Goal: Task Accomplishment & Management: Complete application form

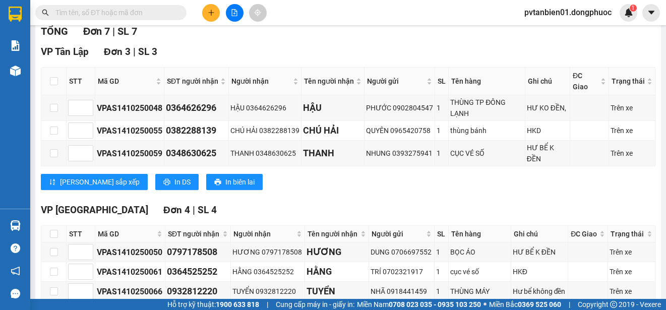
scroll to position [225, 0]
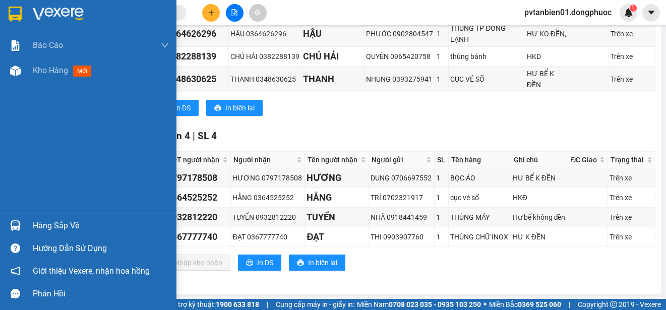
click at [15, 225] on img at bounding box center [15, 225] width 11 height 11
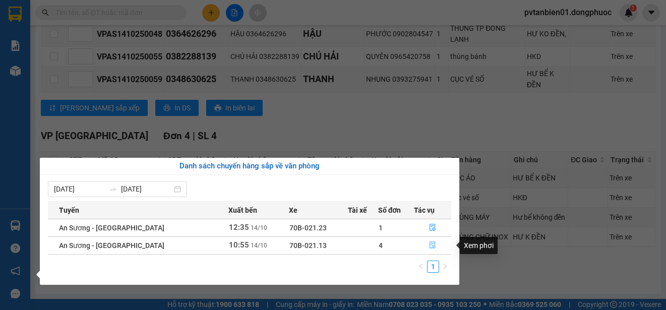
click at [429, 246] on icon "file-done" at bounding box center [432, 244] width 7 height 7
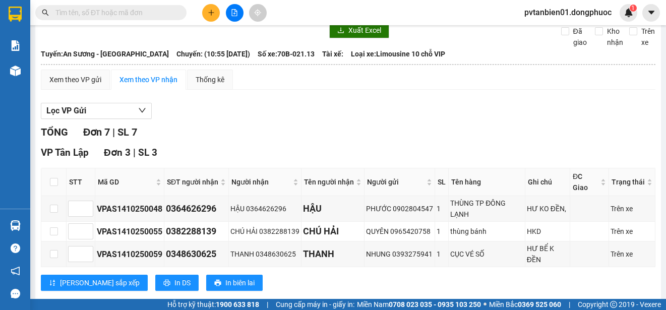
scroll to position [0, 0]
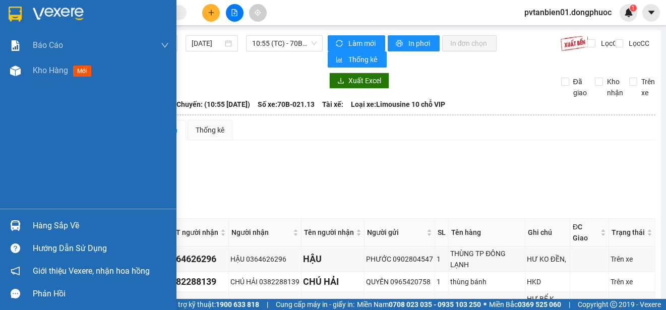
click at [20, 227] on img at bounding box center [15, 225] width 11 height 11
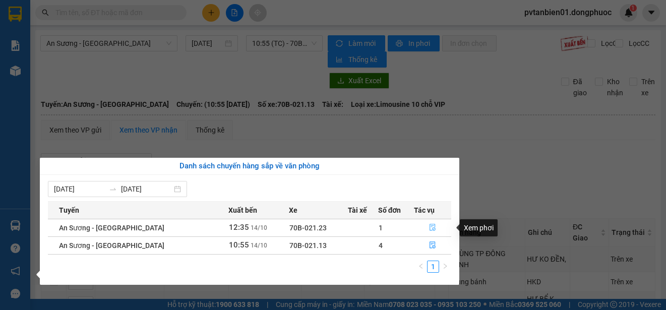
click at [425, 224] on button "button" at bounding box center [432, 228] width 36 height 16
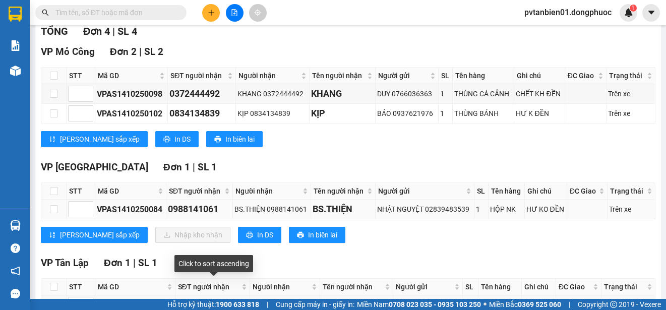
scroll to position [219, 0]
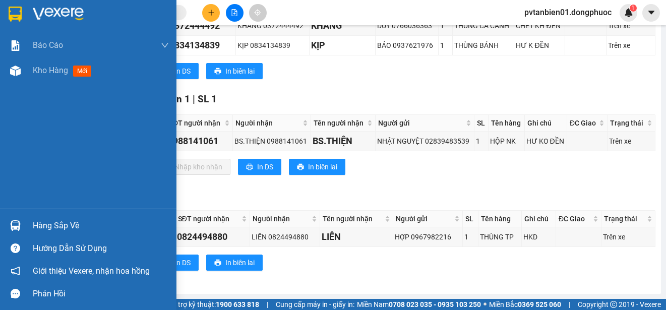
click at [15, 223] on img at bounding box center [15, 225] width 11 height 11
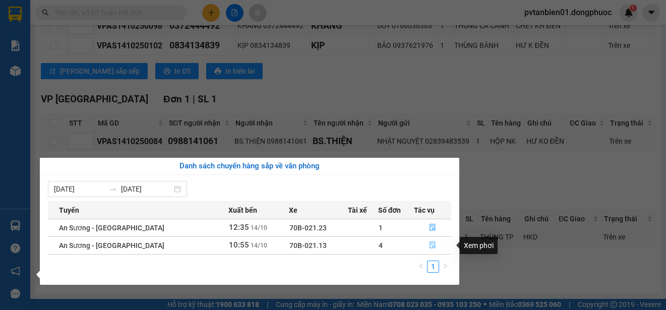
click at [432, 240] on button "button" at bounding box center [432, 245] width 36 height 16
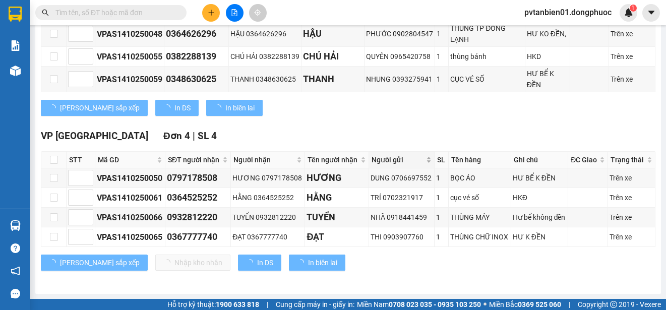
scroll to position [225, 0]
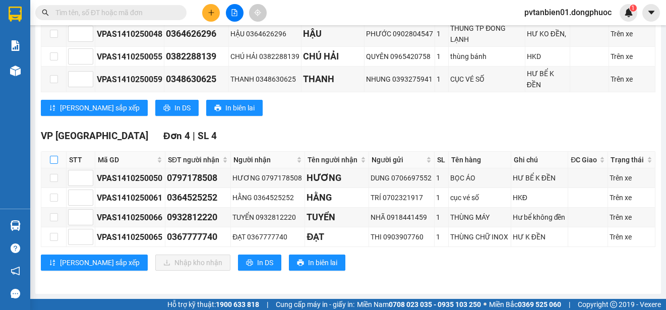
click at [57, 163] on input "checkbox" at bounding box center [54, 160] width 8 height 8
checkbox input "true"
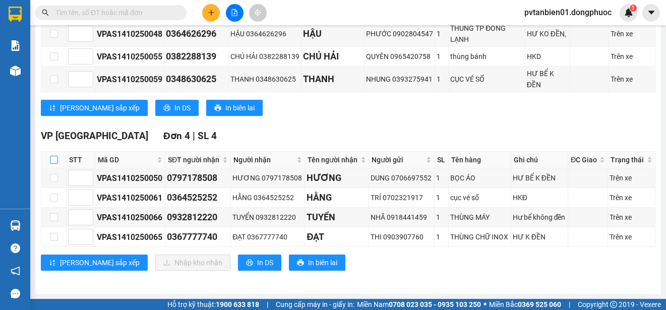
checkbox input "true"
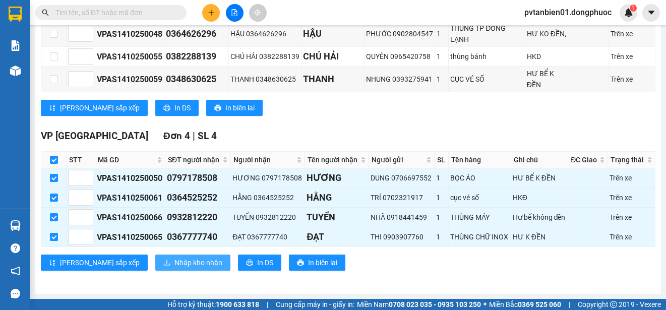
click at [174, 266] on span "Nhập kho nhận" at bounding box center [198, 262] width 48 height 11
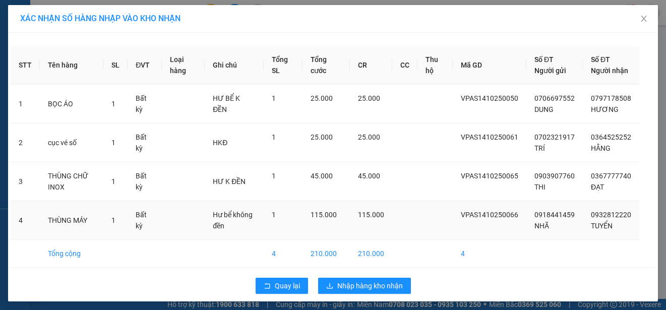
scroll to position [15, 0]
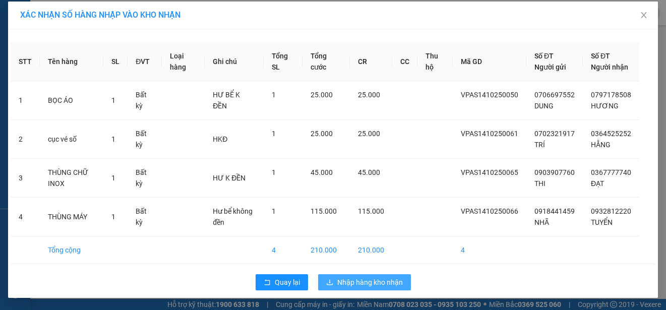
click at [371, 279] on span "Nhập hàng kho nhận" at bounding box center [370, 282] width 66 height 11
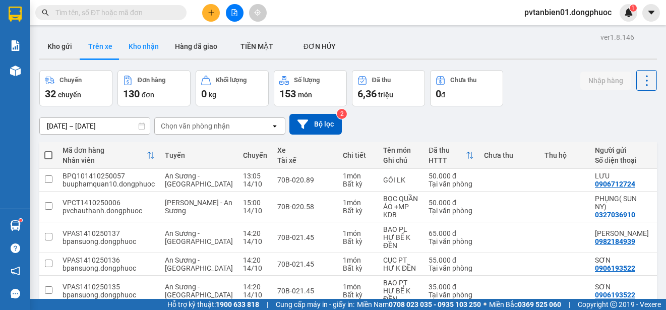
click at [153, 37] on button "Kho nhận" at bounding box center [143, 46] width 46 height 24
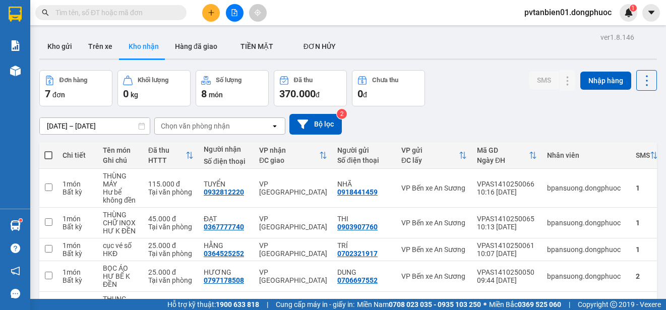
scroll to position [101, 0]
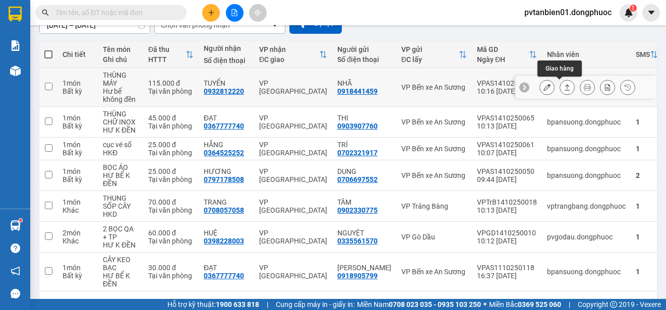
click at [563, 90] on icon at bounding box center [566, 87] width 7 height 7
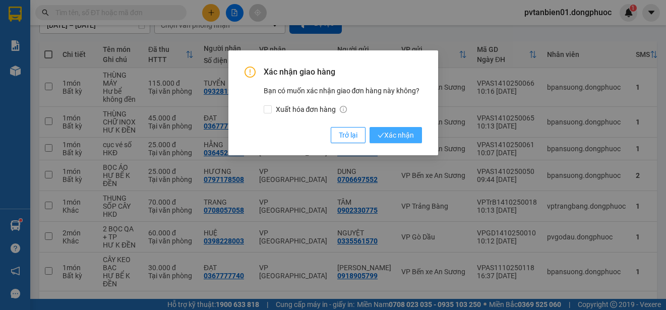
click at [406, 132] on span "Xác nhận" at bounding box center [396, 135] width 36 height 11
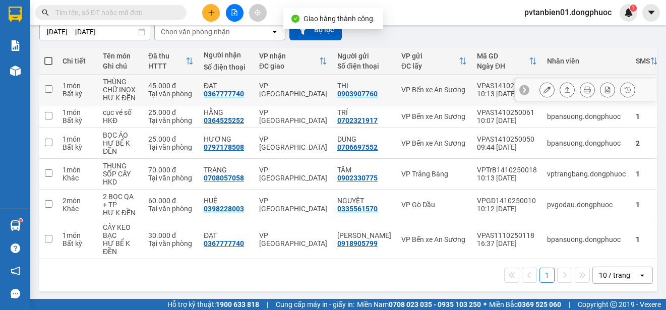
scroll to position [96, 0]
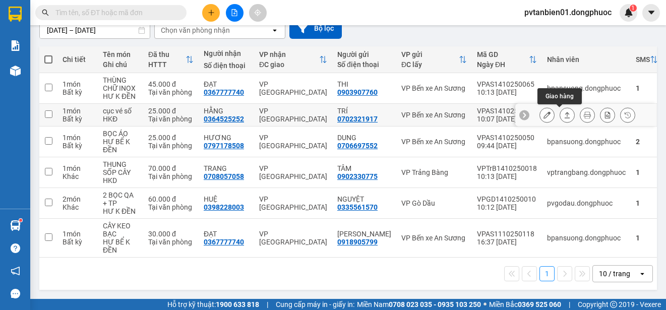
click at [563, 117] on icon at bounding box center [566, 114] width 7 height 7
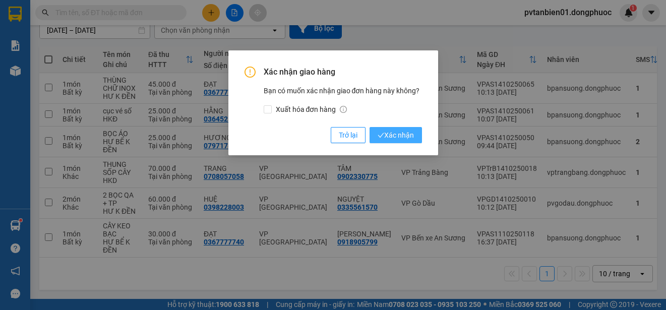
click at [413, 129] on button "Xác nhận" at bounding box center [395, 135] width 52 height 16
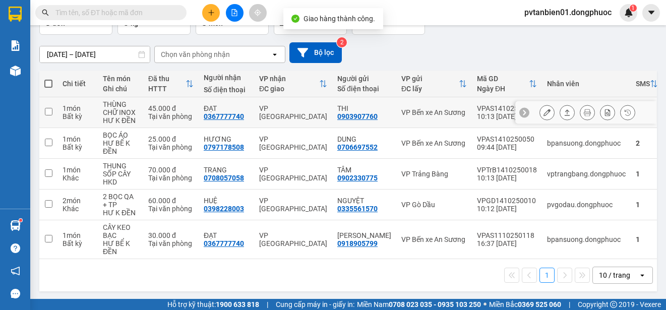
scroll to position [73, 0]
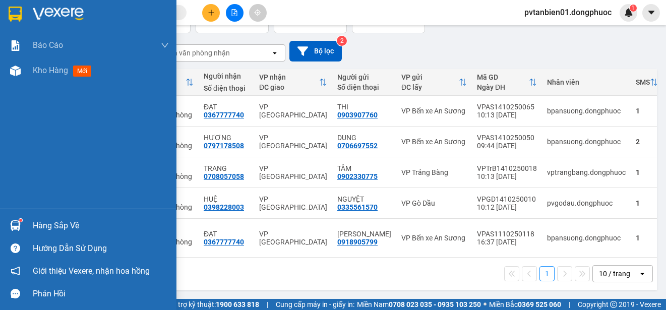
click at [57, 225] on div "Hàng sắp về" at bounding box center [101, 225] width 136 height 15
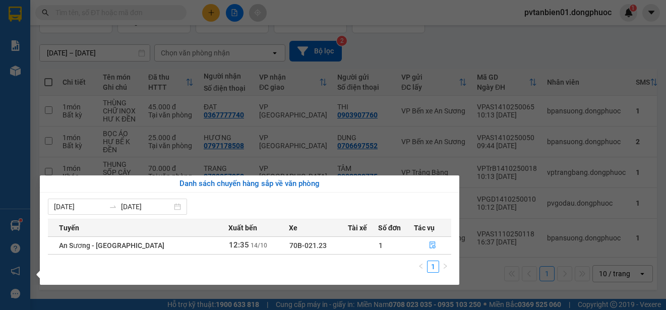
click at [1, 220] on div "Báo cáo Mẫu 1: Báo cáo dòng tiền theo nhân viên Mẫu 1: Báo cáo dòng tiền theo n…" at bounding box center [15, 155] width 30 height 310
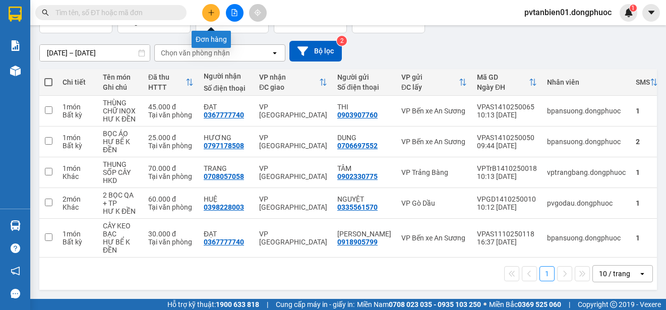
click at [208, 14] on icon "plus" at bounding box center [211, 12] width 7 height 7
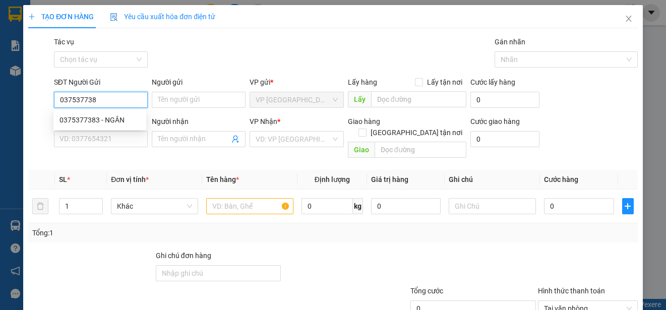
type input "0375377383"
click at [111, 118] on div "0375377383 - NGÂN" at bounding box center [99, 119] width 81 height 11
type input "NGÂN"
type input "0965281006"
type input "LƯƠNG"
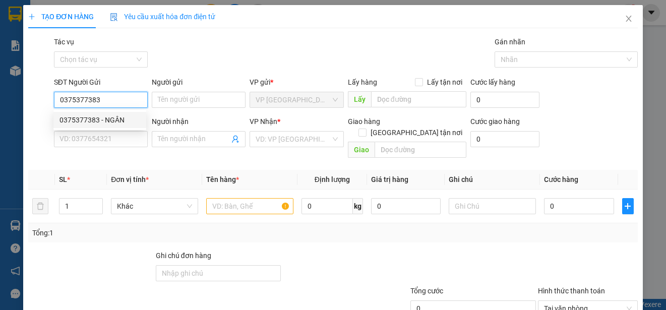
type input "hư không đền"
type input "50.000"
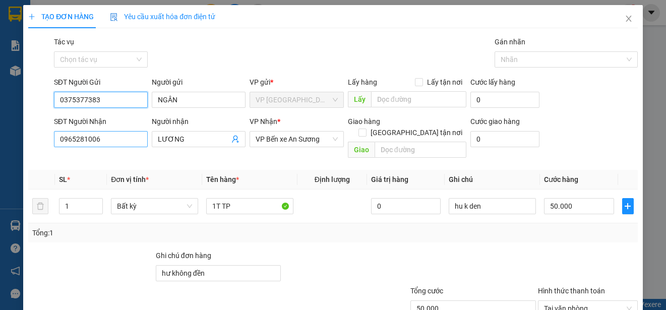
type input "0375377383"
click at [109, 138] on input "0965281006" at bounding box center [101, 139] width 94 height 16
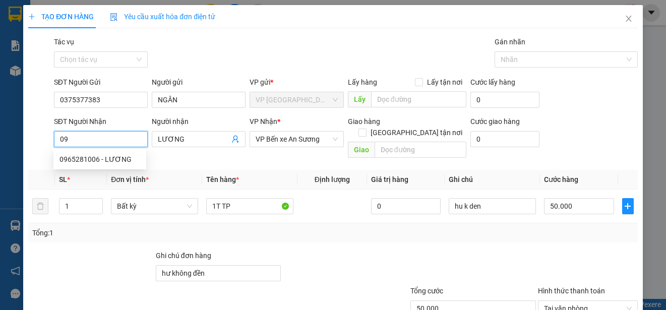
type input "0"
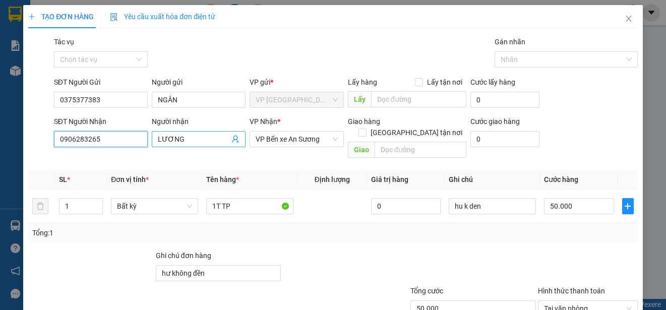
type input "0906283265"
click at [183, 137] on input "LƯƠNG" at bounding box center [194, 139] width 72 height 11
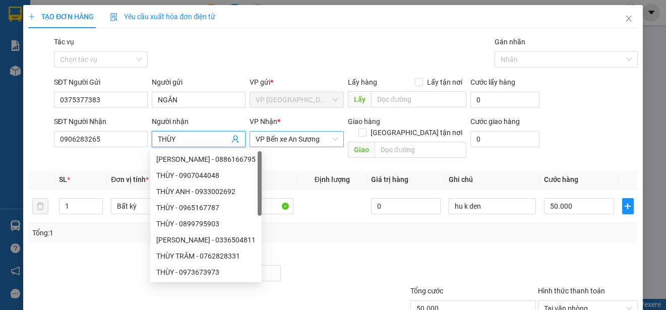
click at [302, 137] on span "VP Bến xe An Sương" at bounding box center [297, 139] width 82 height 15
type input "THÙY"
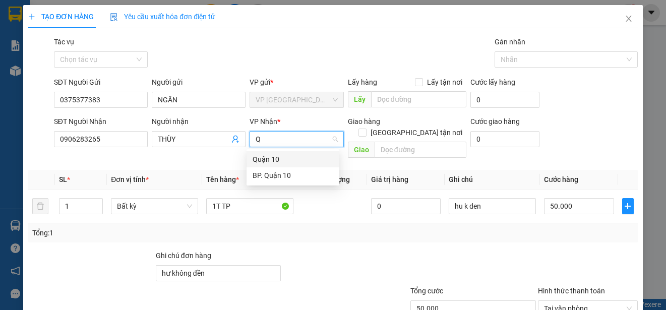
type input "QU"
click at [296, 172] on div "BP. Quận 10" at bounding box center [293, 175] width 81 height 11
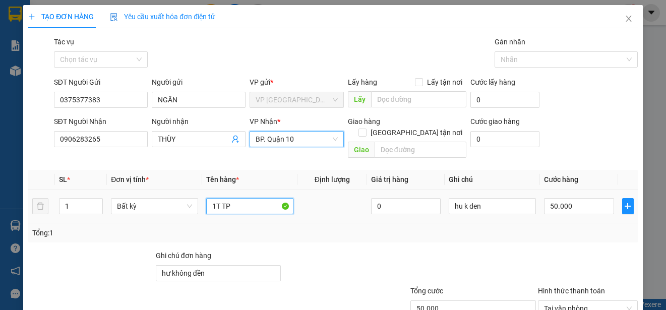
click at [247, 198] on input "1T TP" at bounding box center [249, 206] width 87 height 16
type input "1"
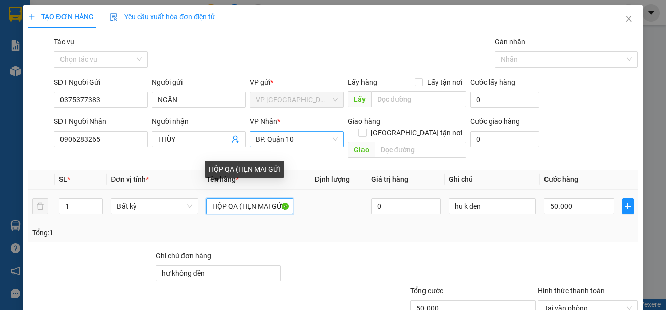
scroll to position [0, 1]
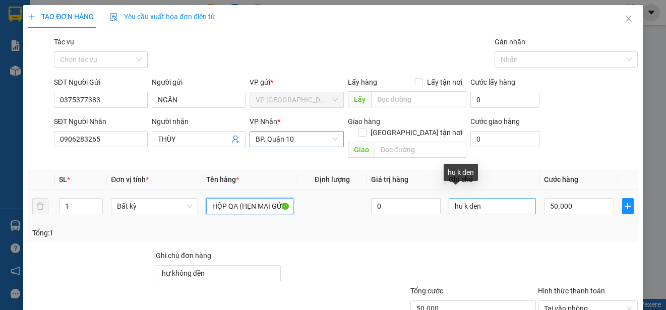
type input "HỘP QA (HẸN MAI GỬI)"
click at [478, 198] on input "hu k den" at bounding box center [492, 206] width 87 height 16
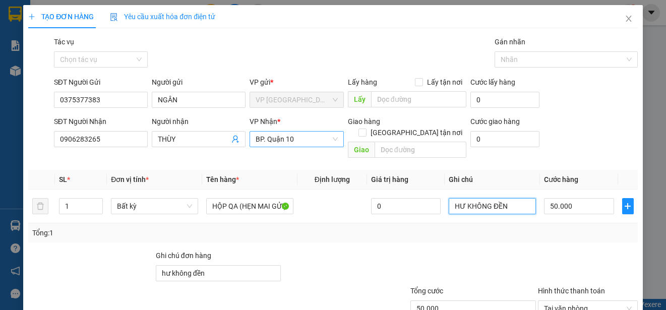
scroll to position [63, 0]
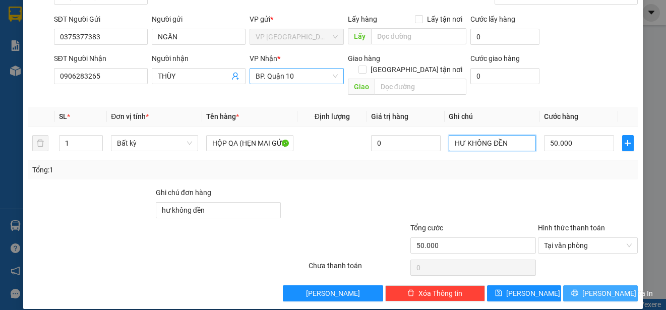
type input "HƯ KHÔNG ĐỀN"
click at [605, 288] on span "[PERSON_NAME] và In" at bounding box center [617, 293] width 71 height 11
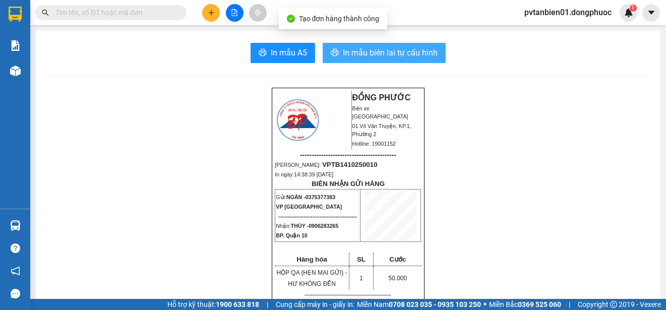
click at [396, 50] on span "In mẫu biên lai tự cấu hình" at bounding box center [390, 52] width 95 height 13
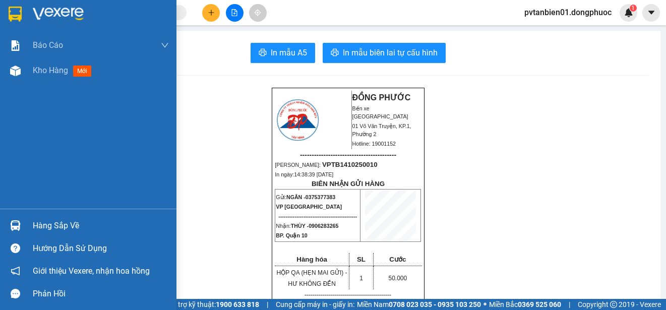
click at [14, 12] on img at bounding box center [15, 14] width 13 height 15
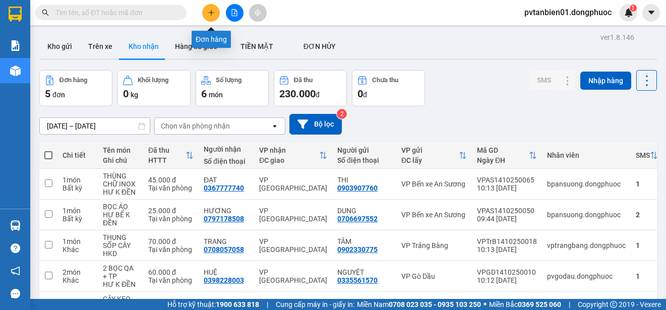
click at [213, 14] on icon "plus" at bounding box center [211, 12] width 7 height 7
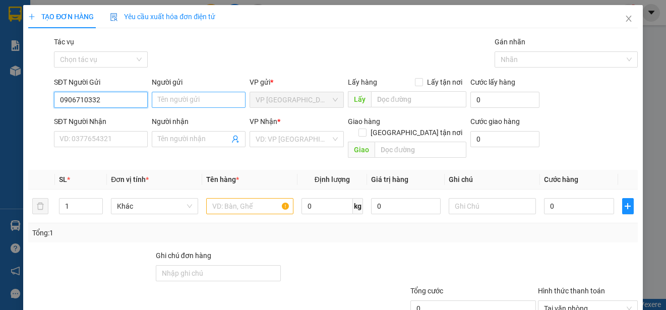
type input "0906710332"
click at [174, 101] on input "Người gửi" at bounding box center [199, 100] width 94 height 16
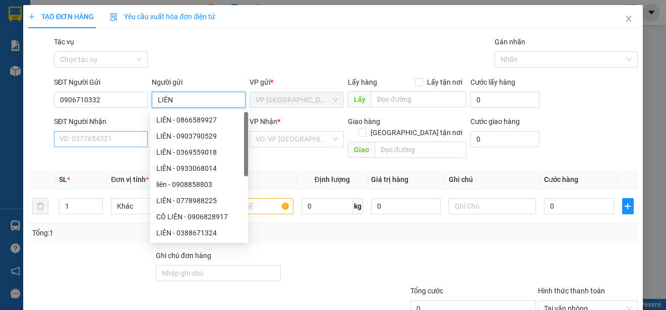
type input "LIÊN"
click at [89, 134] on input "SĐT Người Nhận" at bounding box center [101, 139] width 94 height 16
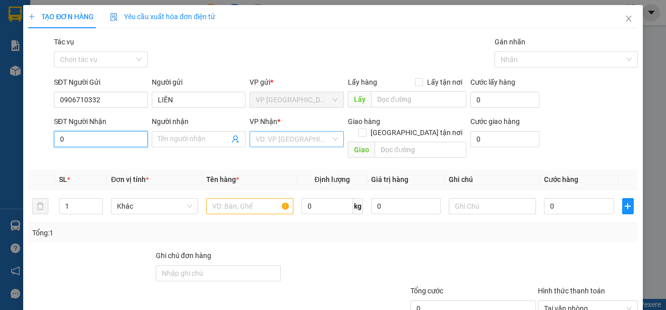
type input "0"
click at [260, 138] on input "search" at bounding box center [293, 139] width 75 height 15
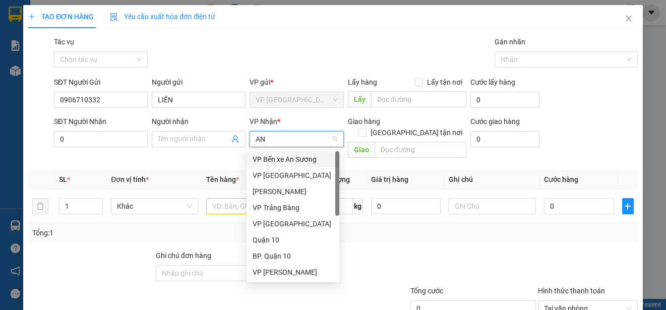
type input "AN"
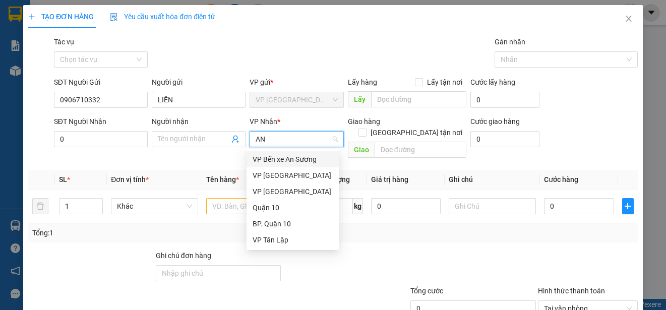
click at [268, 160] on div "VP Bến xe An Sương" at bounding box center [293, 159] width 81 height 11
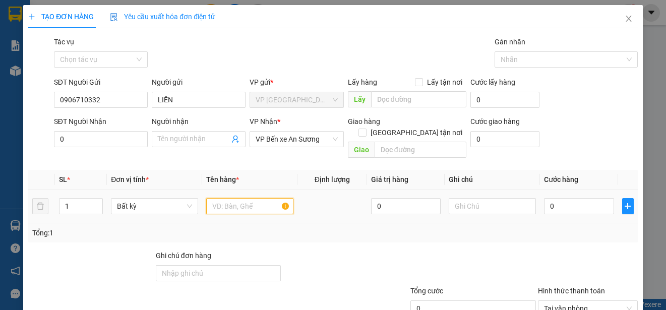
click at [233, 198] on input "text" at bounding box center [249, 206] width 87 height 16
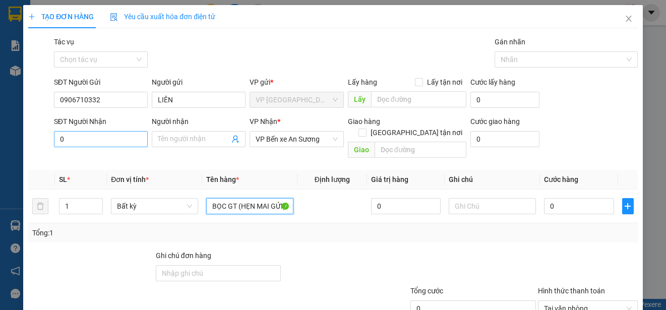
type input "BỌC GT (HẸN MAI GỬI)"
click at [124, 138] on input "0" at bounding box center [101, 139] width 94 height 16
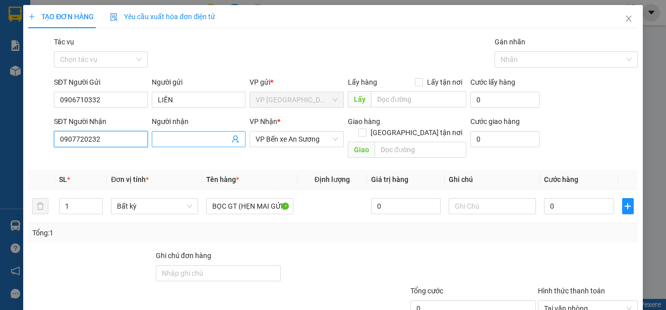
type input "0907720232"
click at [177, 142] on input "Người nhận" at bounding box center [194, 139] width 72 height 11
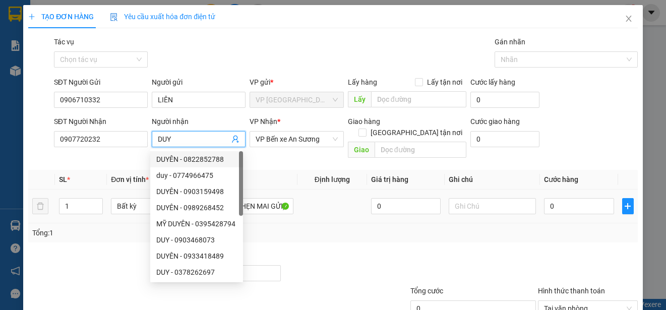
type input "DUY"
click at [111, 236] on div "Transit Pickup Surcharge Ids Transit Deliver Surcharge Ids Transit Deliver Surc…" at bounding box center [332, 200] width 609 height 328
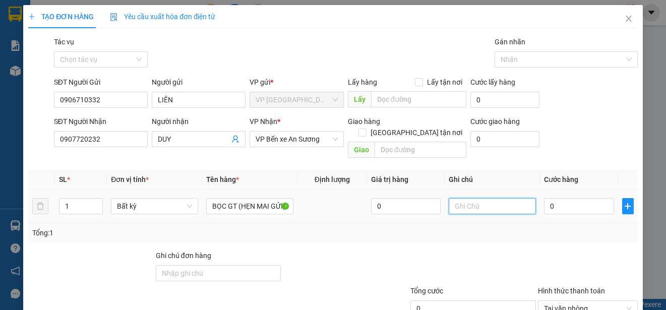
click at [497, 198] on input "text" at bounding box center [492, 206] width 87 height 16
type input "HƯ KHÔNG ĐỀN"
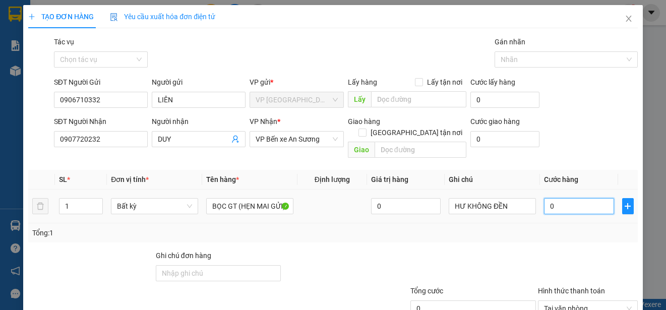
click at [563, 200] on input "0" at bounding box center [579, 206] width 70 height 16
type input "2"
type input "25"
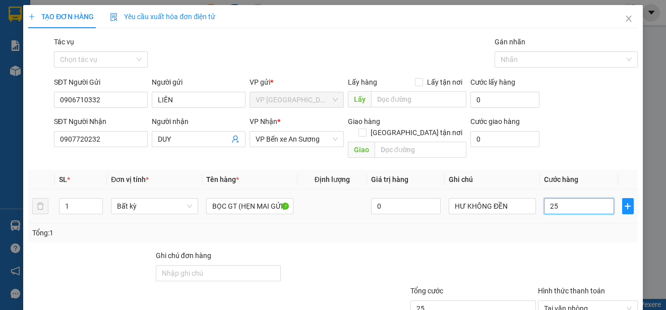
type input "250"
type input "2.500"
type input "25.000"
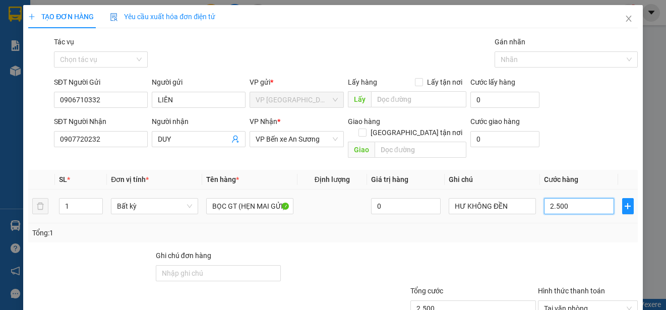
type input "25.000"
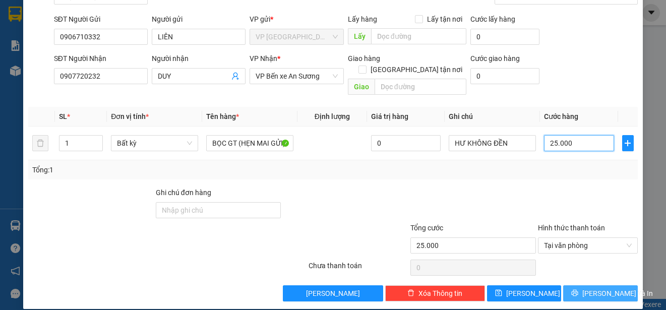
type input "25.000"
click at [600, 285] on button "[PERSON_NAME] và In" at bounding box center [600, 293] width 75 height 16
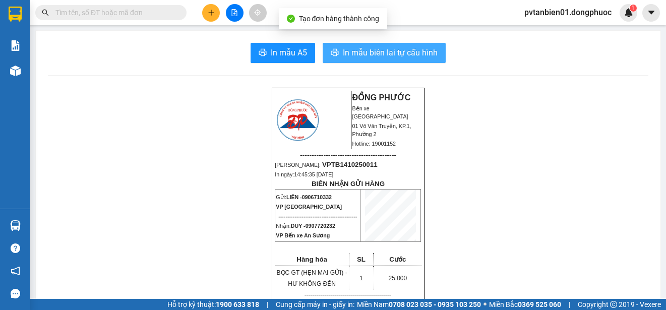
click at [417, 53] on span "In mẫu biên lai tự cấu hình" at bounding box center [390, 52] width 95 height 13
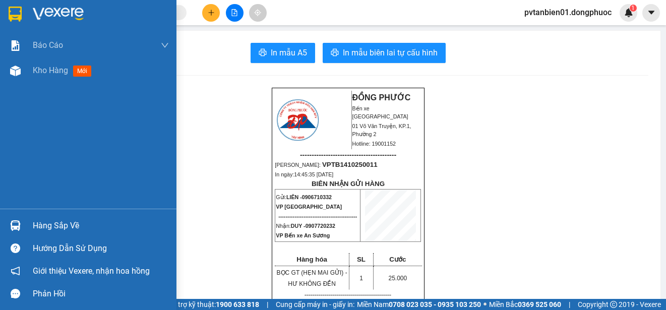
click at [5, 11] on div at bounding box center [88, 16] width 176 height 33
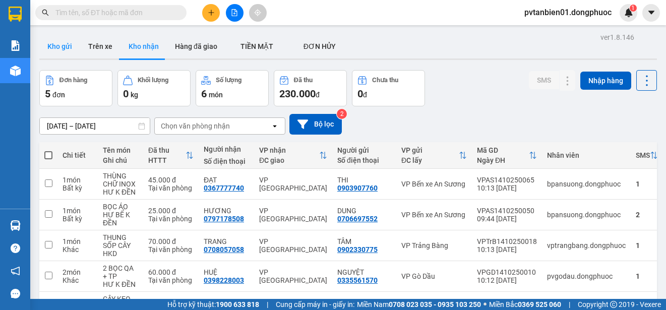
click at [58, 44] on button "Kho gửi" at bounding box center [59, 46] width 41 height 24
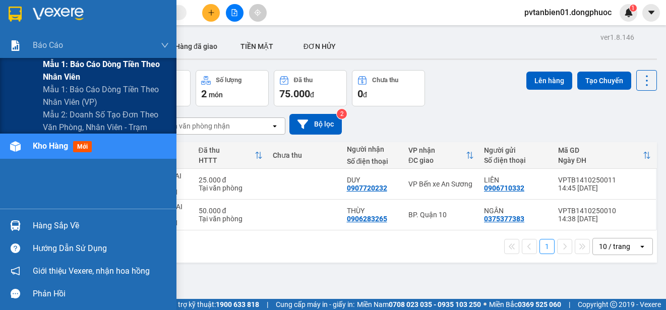
click at [106, 66] on span "Mẫu 1: Báo cáo dòng tiền theo nhân viên" at bounding box center [106, 70] width 126 height 25
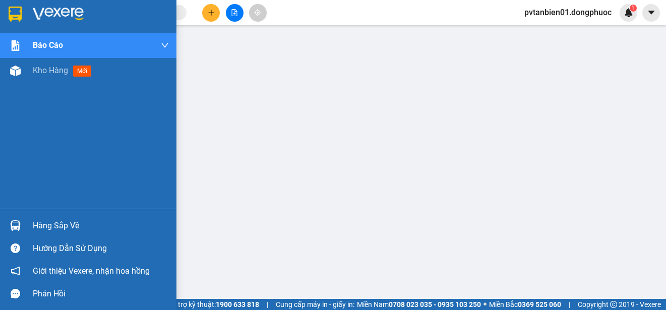
click at [21, 12] on img at bounding box center [15, 14] width 13 height 15
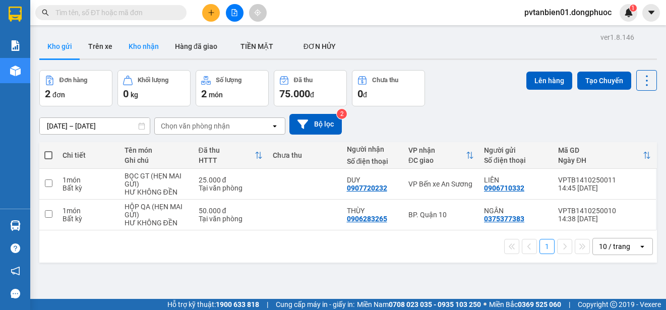
click at [144, 39] on button "Kho nhận" at bounding box center [143, 46] width 46 height 24
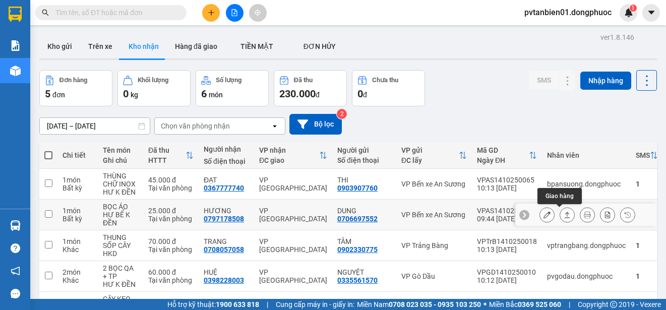
click at [563, 217] on icon at bounding box center [566, 214] width 7 height 7
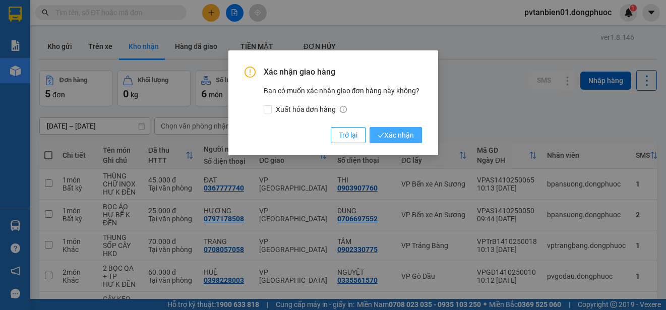
click at [404, 131] on span "Xác nhận" at bounding box center [396, 135] width 36 height 11
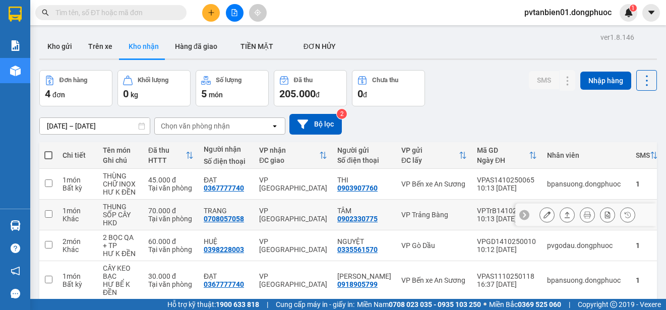
scroll to position [46, 0]
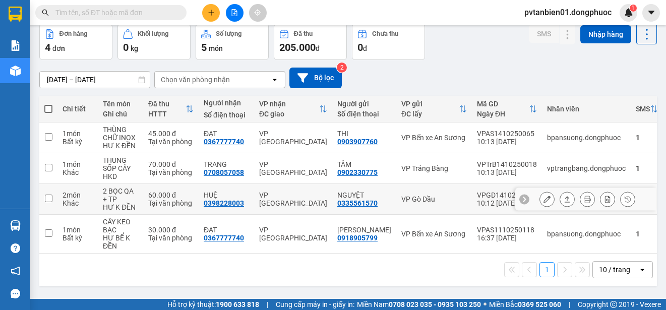
click at [563, 202] on icon at bounding box center [566, 199] width 7 height 7
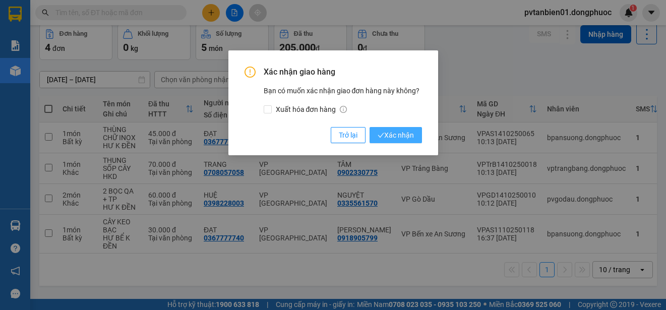
click at [399, 130] on span "Xác nhận" at bounding box center [396, 135] width 36 height 11
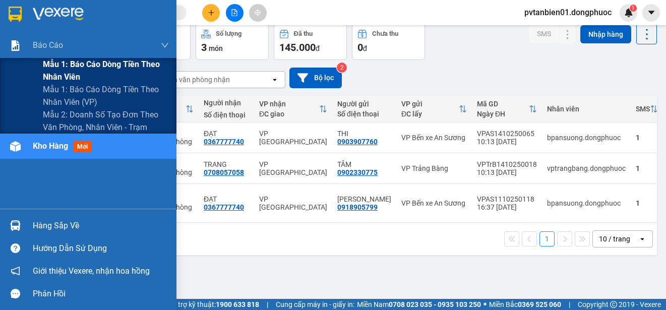
click at [113, 66] on span "Mẫu 1: Báo cáo dòng tiền theo nhân viên" at bounding box center [106, 70] width 126 height 25
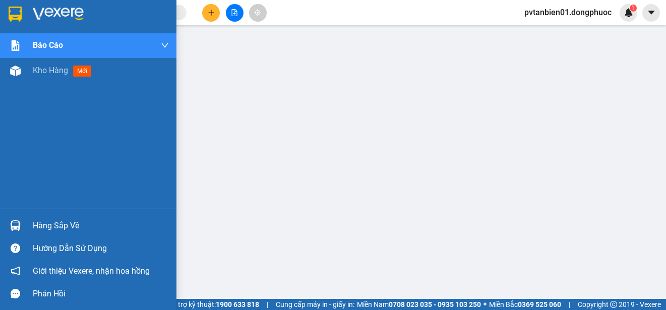
click at [26, 226] on div "Hàng sắp về" at bounding box center [88, 225] width 176 height 23
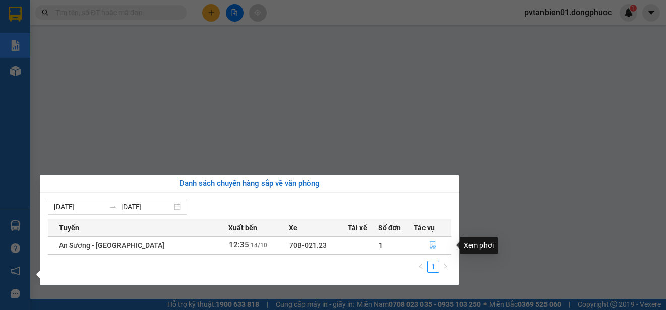
click at [432, 243] on icon "file-done" at bounding box center [432, 244] width 7 height 7
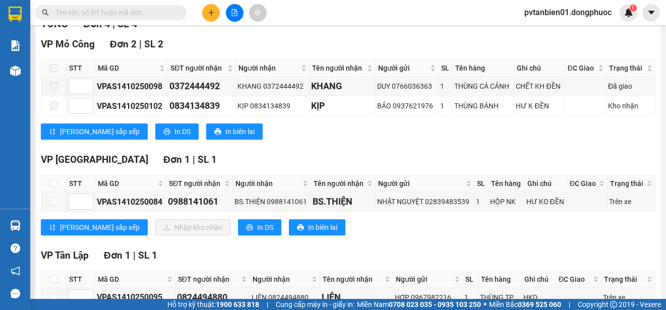
scroll to position [209, 0]
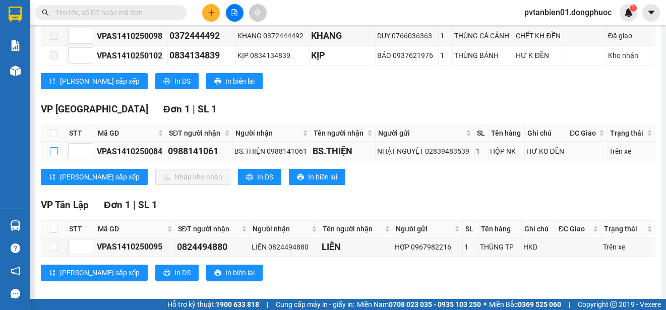
click at [53, 151] on input "checkbox" at bounding box center [54, 151] width 8 height 8
checkbox input "true"
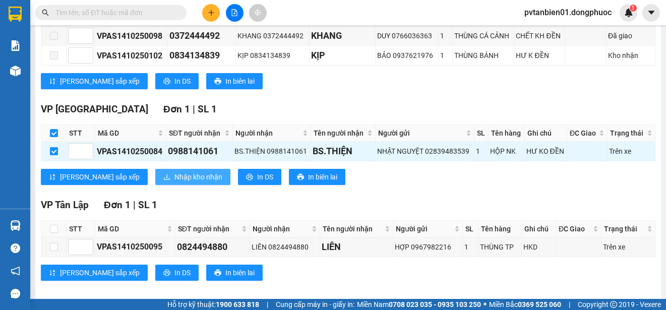
click at [180, 176] on span "Nhập kho nhận" at bounding box center [198, 176] width 48 height 11
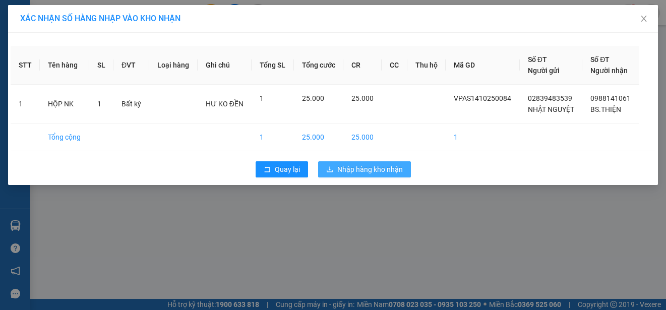
click at [369, 166] on span "Nhập hàng kho nhận" at bounding box center [370, 169] width 66 height 11
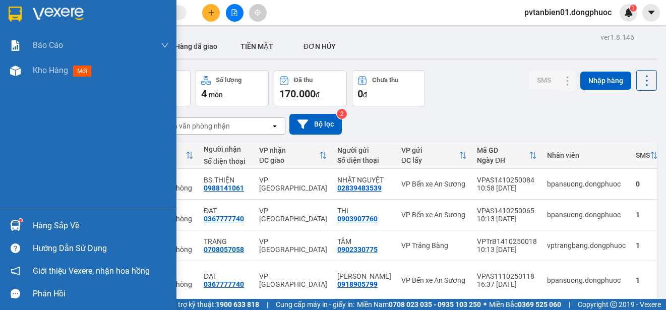
click at [25, 229] on div "Hàng sắp về" at bounding box center [88, 225] width 176 height 23
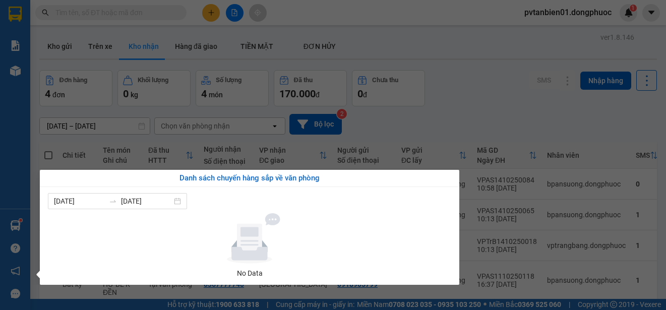
click at [0, 215] on div "Báo cáo Mẫu 1: Báo cáo dòng tiền theo nhân viên Mẫu 1: Báo cáo dòng tiền theo n…" at bounding box center [15, 155] width 30 height 310
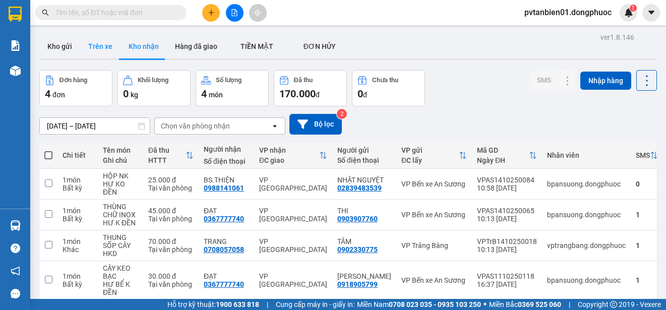
click at [99, 42] on button "Trên xe" at bounding box center [100, 46] width 40 height 24
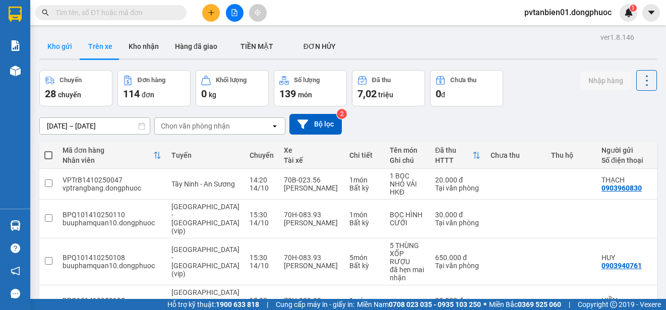
click at [61, 45] on button "Kho gửi" at bounding box center [59, 46] width 41 height 24
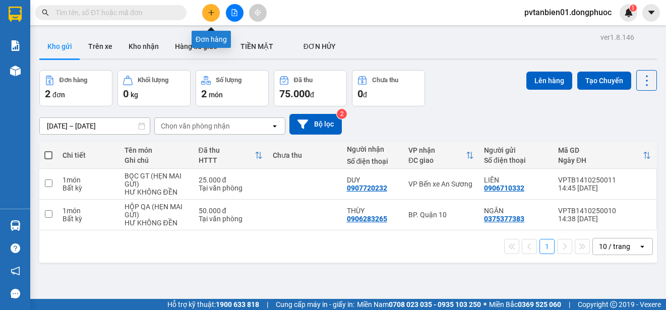
click at [211, 12] on icon "plus" at bounding box center [211, 13] width 1 height 6
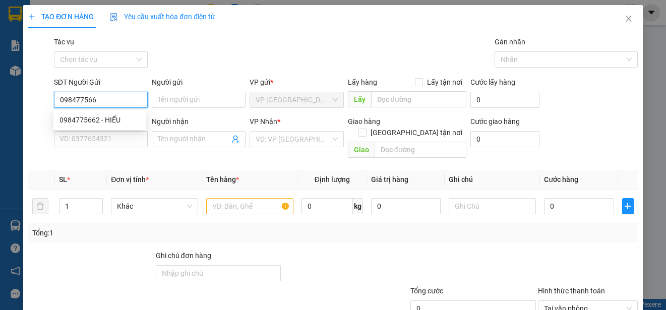
type input "0984775662"
click at [106, 119] on div "0984775662 - HIẾU" at bounding box center [99, 119] width 81 height 11
type input "HIẾU"
type input "0343000088"
type input "DŨNG"
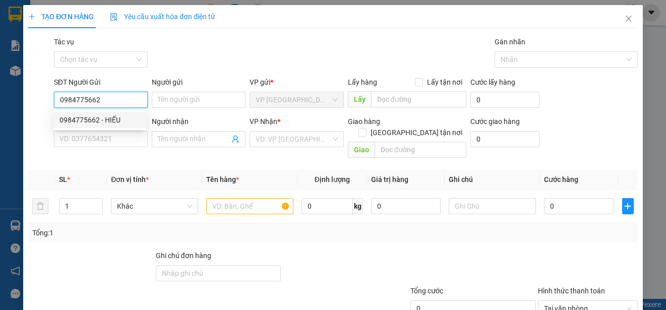
type input "hư không đền"
type input "30.000"
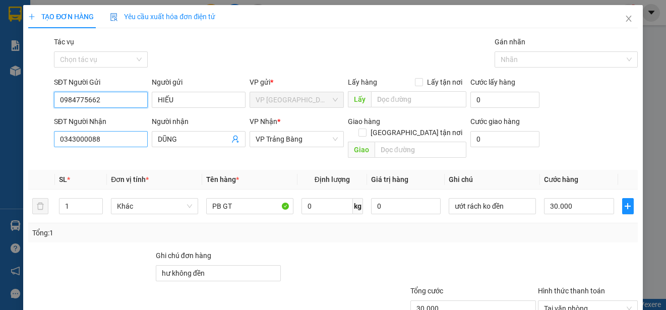
type input "0984775662"
click at [118, 132] on input "0343000088" at bounding box center [101, 139] width 94 height 16
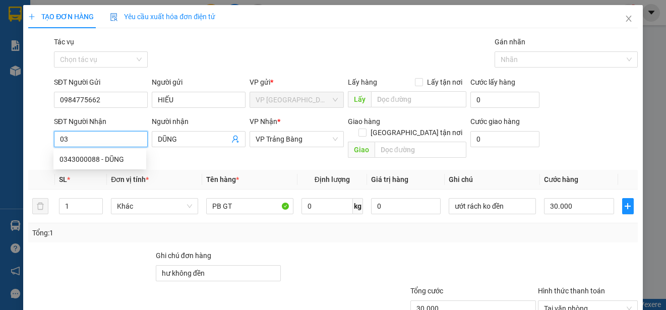
type input "0"
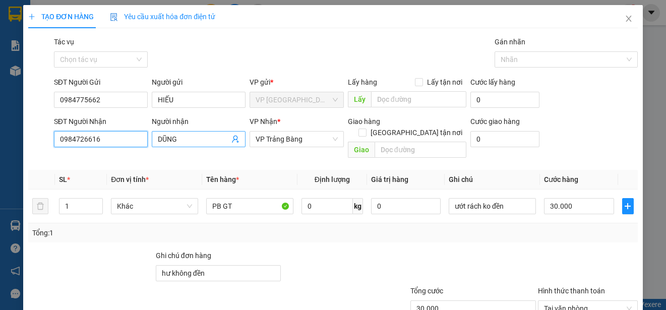
type input "0984726616"
click at [193, 138] on input "DŨNG" at bounding box center [194, 139] width 72 height 11
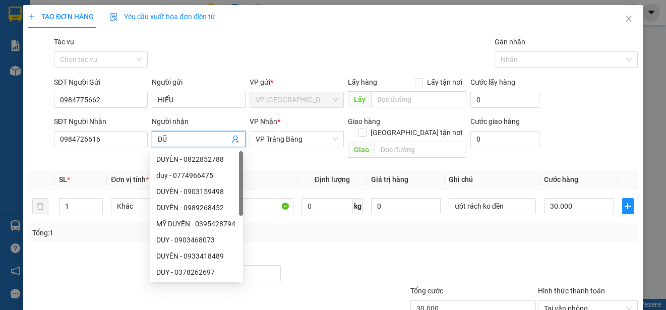
type input "D"
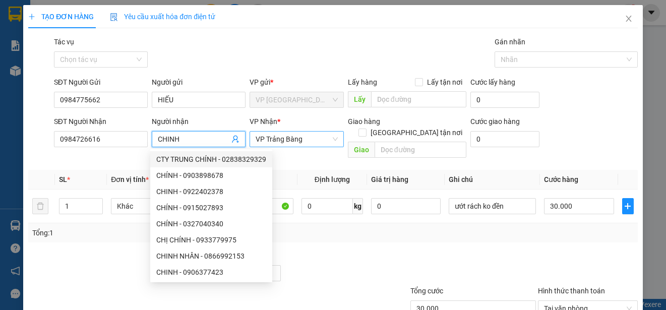
click at [310, 144] on span "VP Trảng Bàng" at bounding box center [297, 139] width 82 height 15
type input "CHINH"
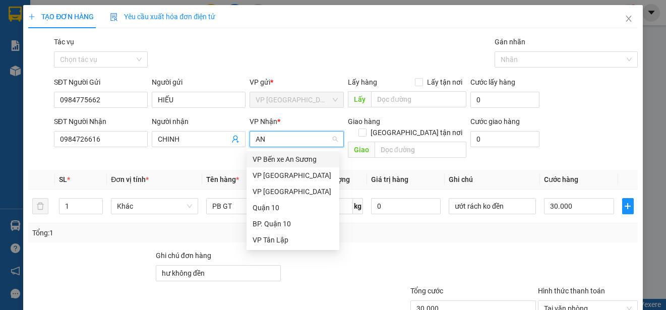
type input "AN S"
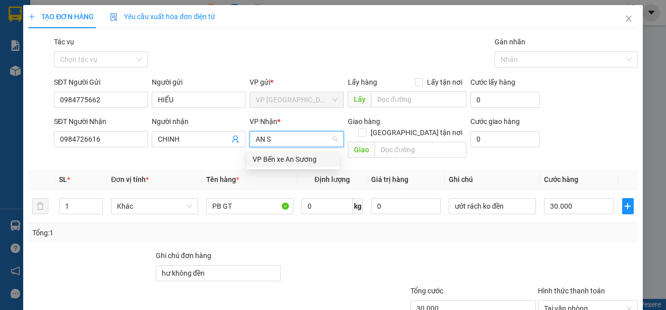
click at [308, 157] on div "VP Bến xe An Sương" at bounding box center [293, 159] width 81 height 11
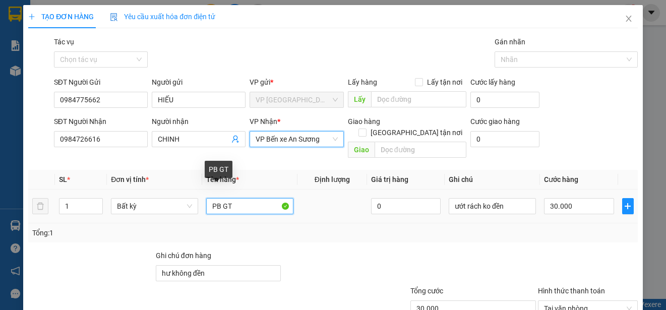
click at [239, 198] on input "PB GT" at bounding box center [249, 206] width 87 height 16
type input "PB GT ( HẸN MAI GỬI)"
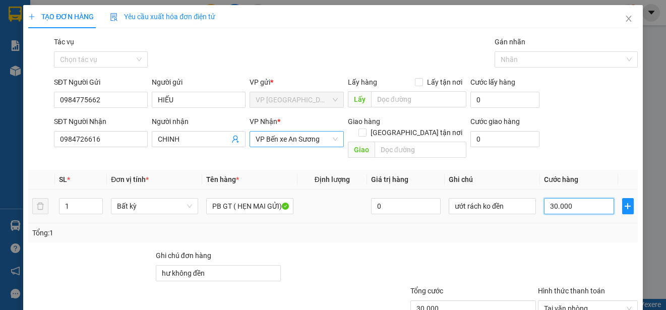
click at [564, 201] on input "30.000" at bounding box center [579, 206] width 70 height 16
type input "2"
type input "25"
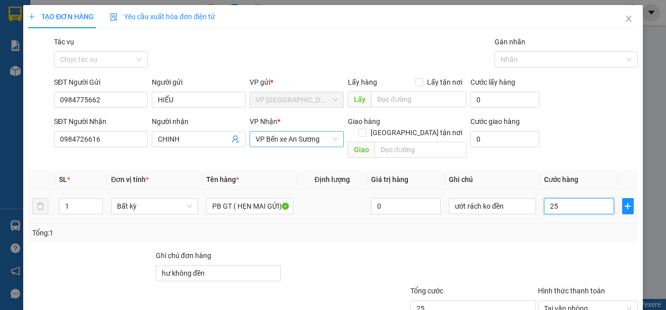
type input "250"
type input "2.500"
type input "25.000"
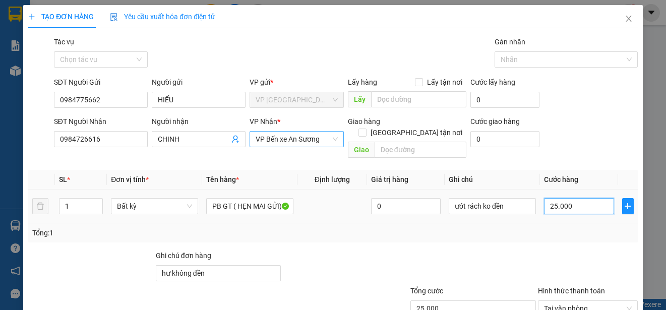
scroll to position [63, 0]
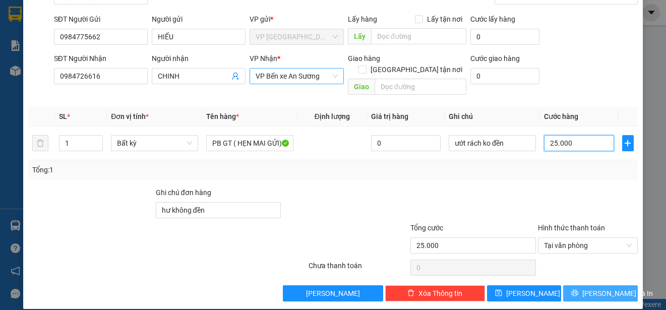
type input "25.000"
click at [608, 288] on span "[PERSON_NAME] và In" at bounding box center [617, 293] width 71 height 11
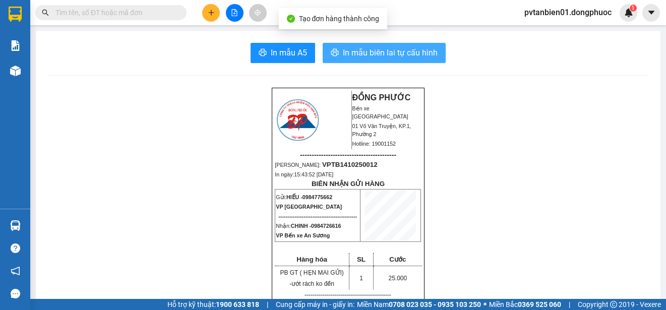
click at [419, 53] on span "In mẫu biên lai tự cấu hình" at bounding box center [390, 52] width 95 height 13
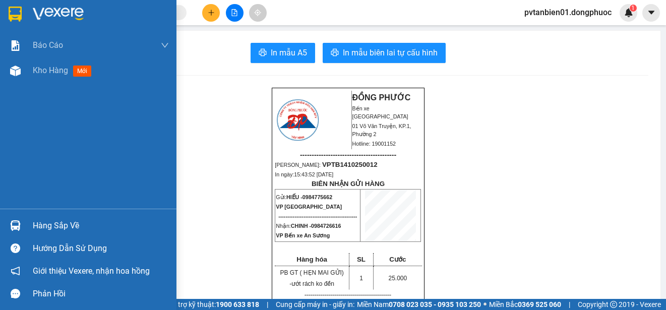
click at [18, 9] on img at bounding box center [15, 14] width 13 height 15
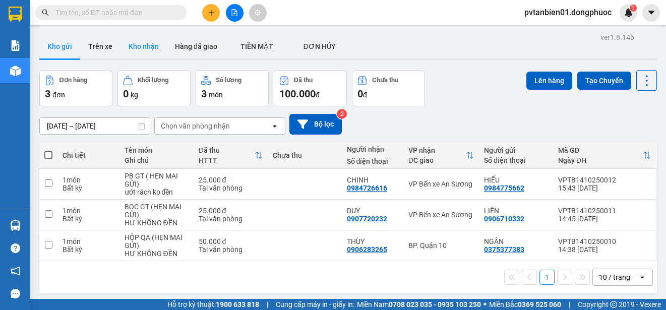
click at [142, 44] on button "Kho nhận" at bounding box center [143, 46] width 46 height 24
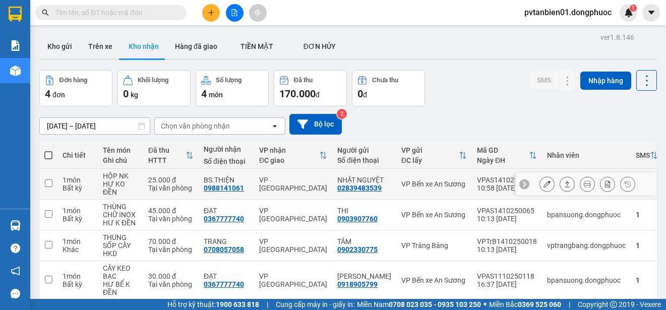
scroll to position [46, 0]
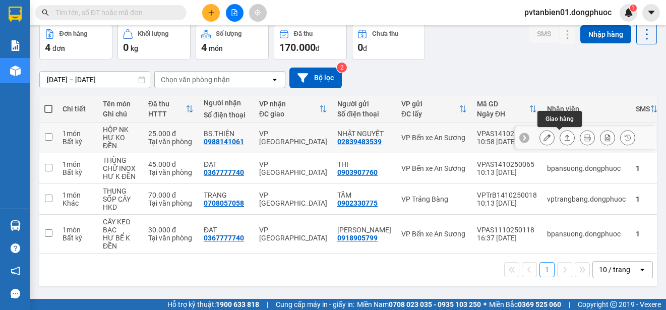
click at [563, 137] on icon at bounding box center [566, 137] width 7 height 7
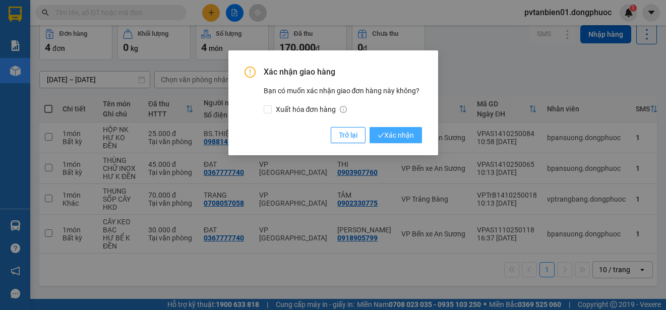
click at [398, 130] on span "Xác nhận" at bounding box center [396, 135] width 36 height 11
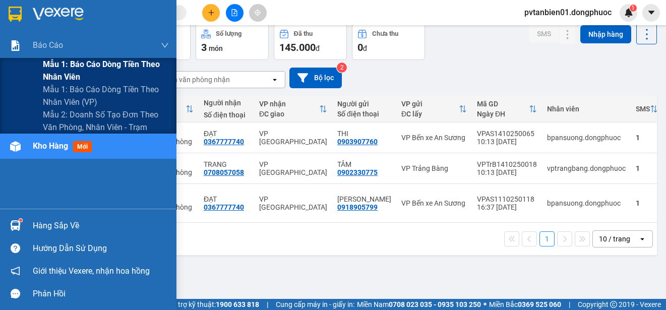
click at [135, 70] on span "Mẫu 1: Báo cáo dòng tiền theo nhân viên" at bounding box center [106, 70] width 126 height 25
